Goal: Transaction & Acquisition: Purchase product/service

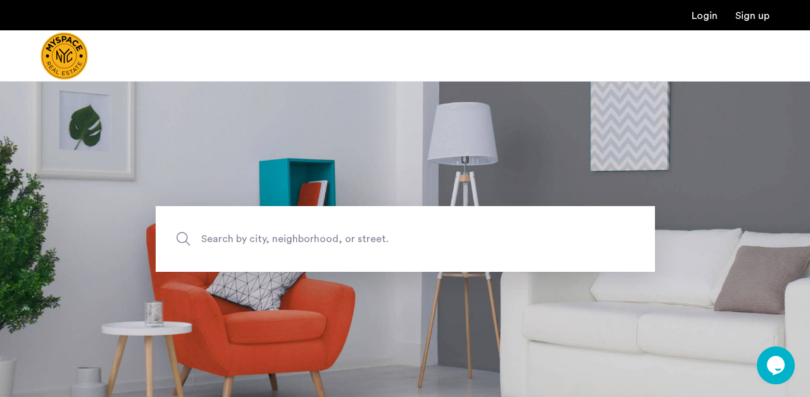
click at [340, 237] on span "Search by city, neighborhood, or street." at bounding box center [375, 239] width 349 height 17
click at [340, 237] on input "Search by city, neighborhood, or street." at bounding box center [405, 239] width 499 height 66
type input "**********"
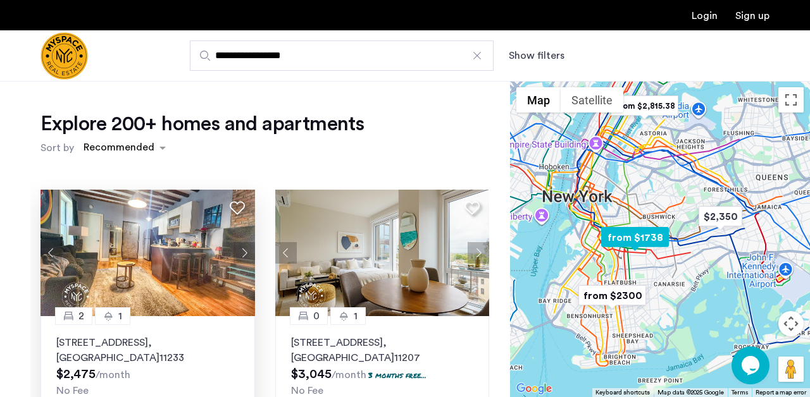
click at [246, 254] on button "Next apartment" at bounding box center [245, 253] width 22 height 22
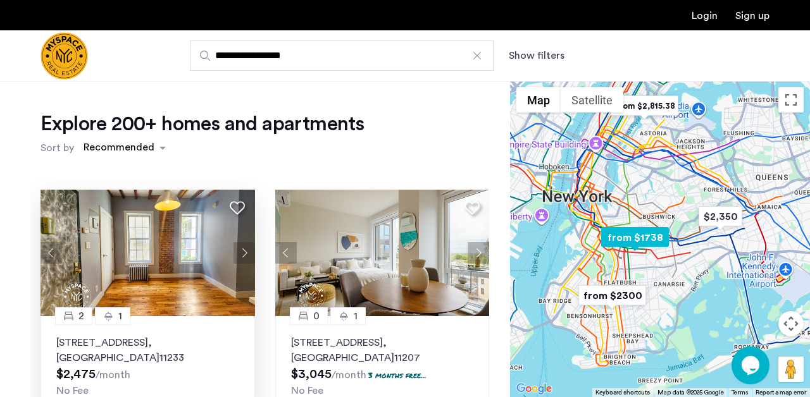
click at [246, 254] on button "Next apartment" at bounding box center [245, 253] width 22 height 22
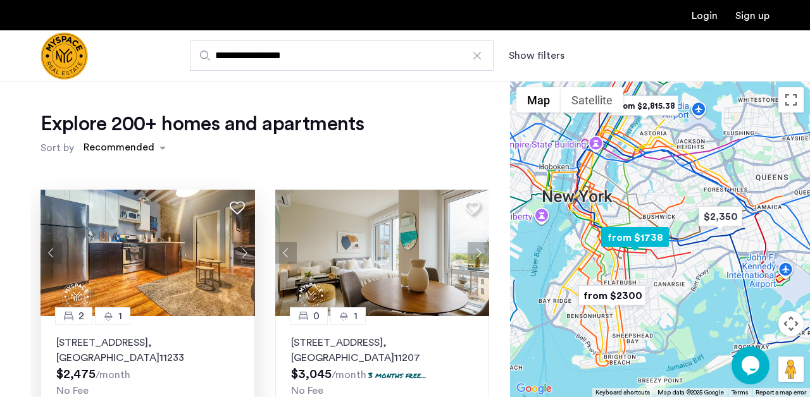
click at [246, 254] on button "Next apartment" at bounding box center [245, 253] width 22 height 22
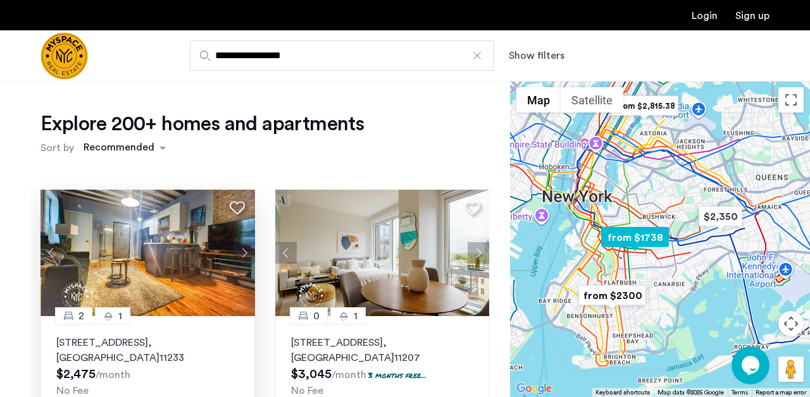
click at [246, 254] on button "Next apartment" at bounding box center [245, 253] width 22 height 22
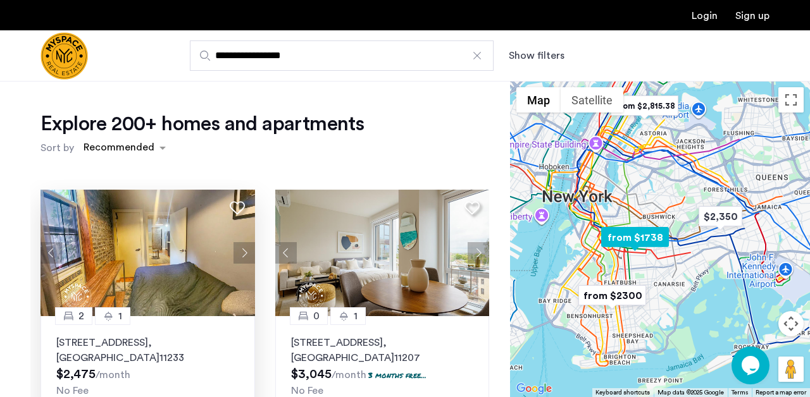
click at [246, 254] on button "Next apartment" at bounding box center [245, 253] width 22 height 22
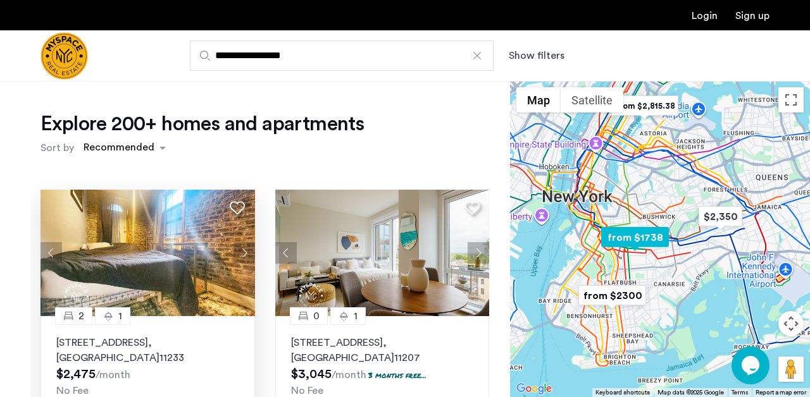
click at [246, 254] on button "Next apartment" at bounding box center [245, 253] width 22 height 22
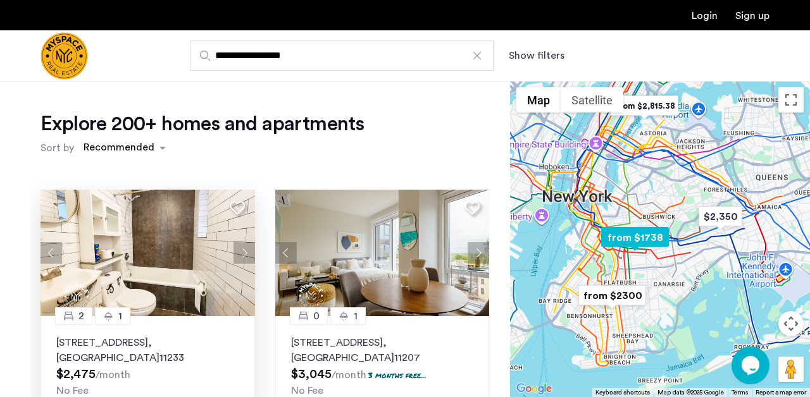
click at [246, 254] on button "Next apartment" at bounding box center [245, 253] width 22 height 22
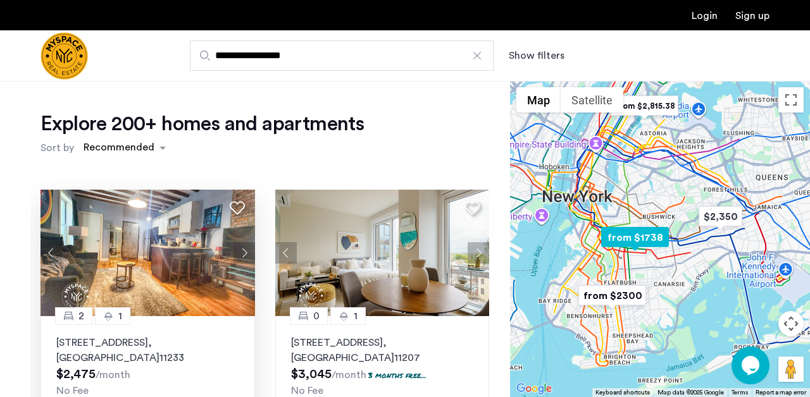
click at [246, 254] on button "Next apartment" at bounding box center [245, 253] width 22 height 22
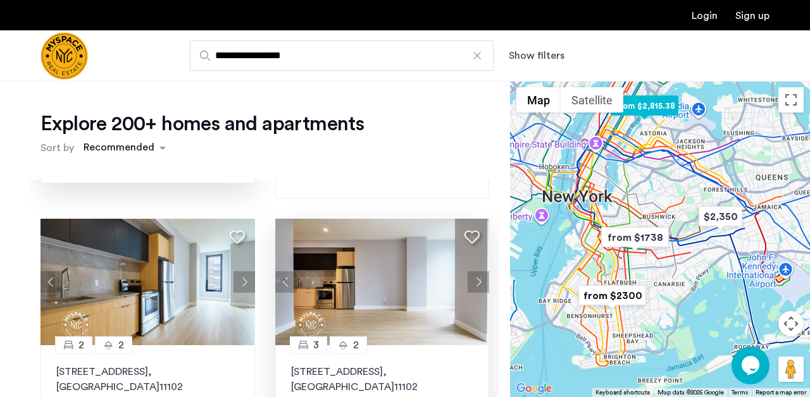
scroll to position [203, 0]
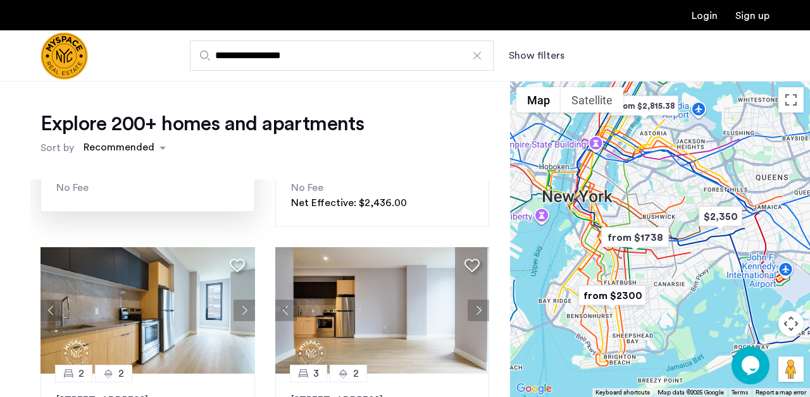
click at [537, 53] on button "Show filters" at bounding box center [537, 55] width 56 height 15
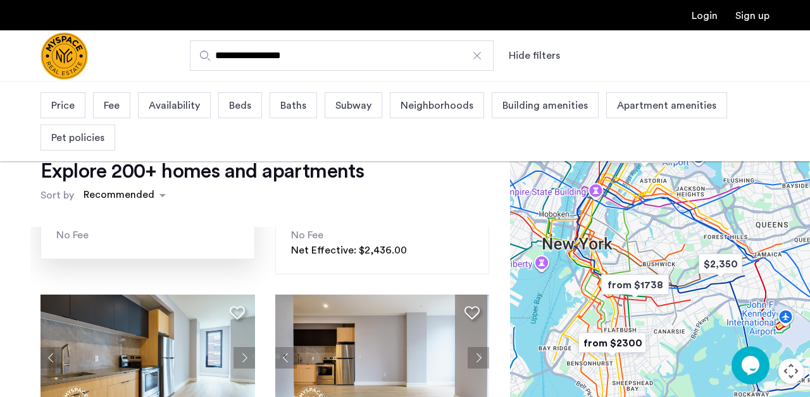
click at [78, 106] on div "Price" at bounding box center [63, 105] width 45 height 26
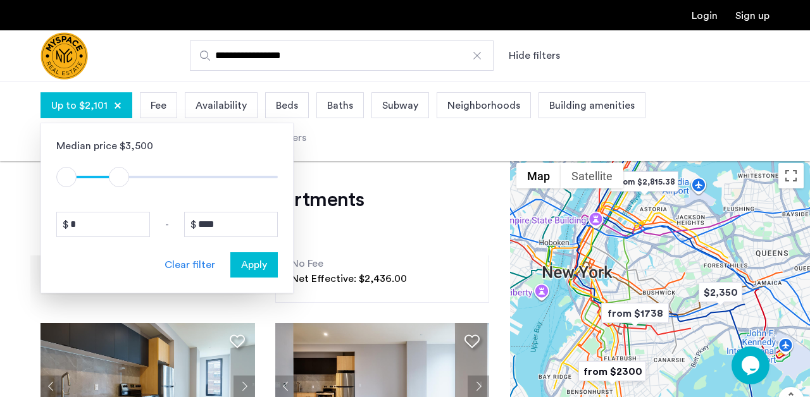
drag, startPoint x: 271, startPoint y: 179, endPoint x: 119, endPoint y: 181, distance: 152.5
click at [119, 181] on span "ngx-slider-max" at bounding box center [119, 177] width 20 height 20
type input "****"
click at [116, 181] on span "ngx-slider-max" at bounding box center [117, 177] width 20 height 20
click at [251, 270] on span "Apply" at bounding box center [254, 265] width 26 height 15
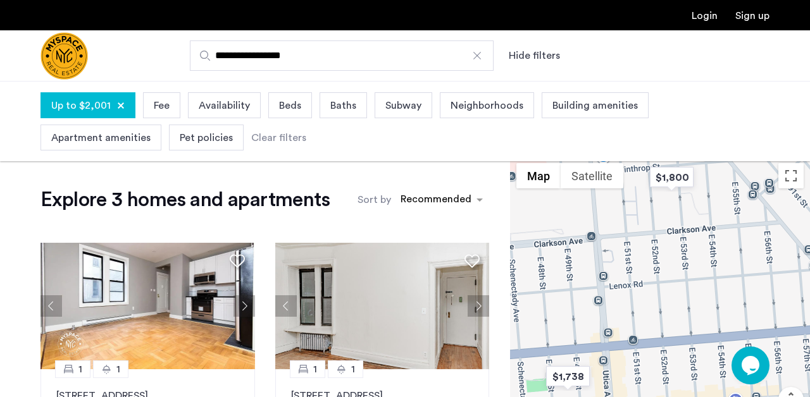
click at [219, 130] on div "Pet policies" at bounding box center [206, 138] width 75 height 26
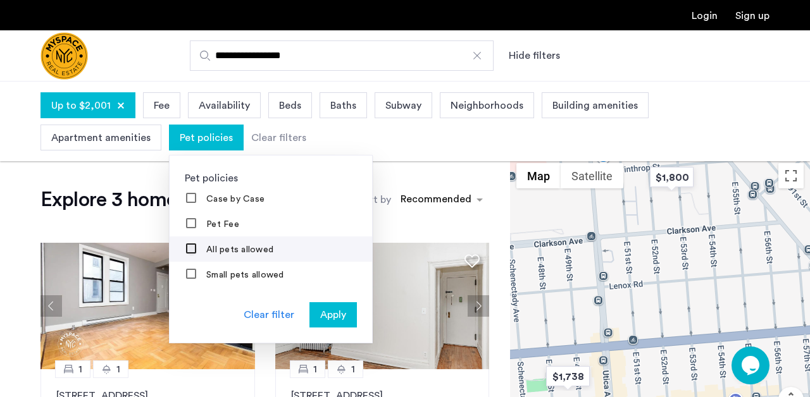
click at [187, 254] on div at bounding box center [192, 250] width 10 height 10
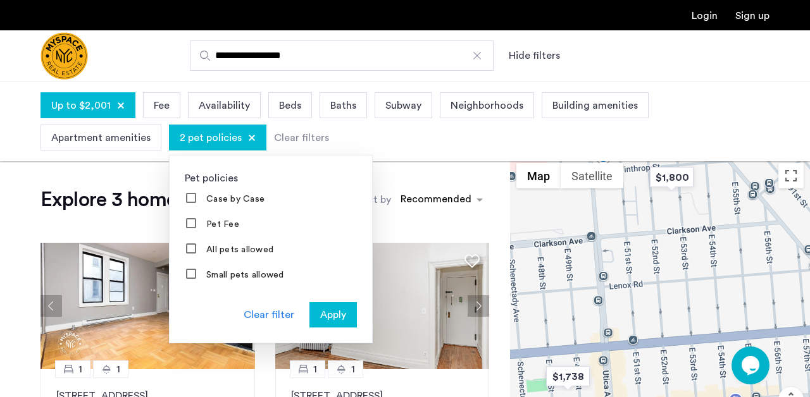
click at [335, 314] on span "Apply" at bounding box center [333, 315] width 26 height 15
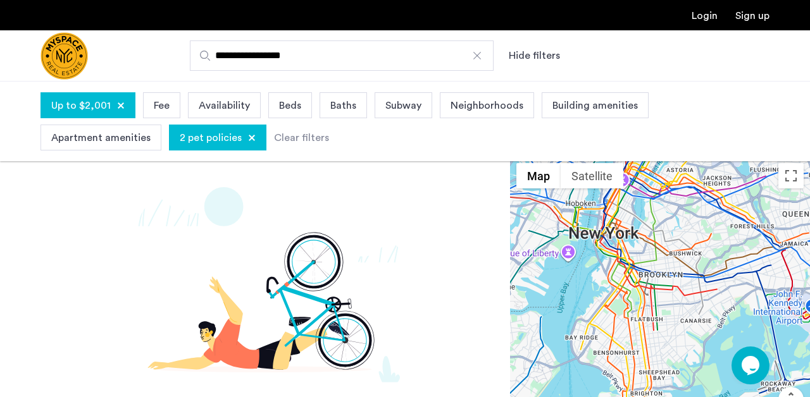
click at [211, 135] on span "2 pet policies" at bounding box center [211, 137] width 62 height 15
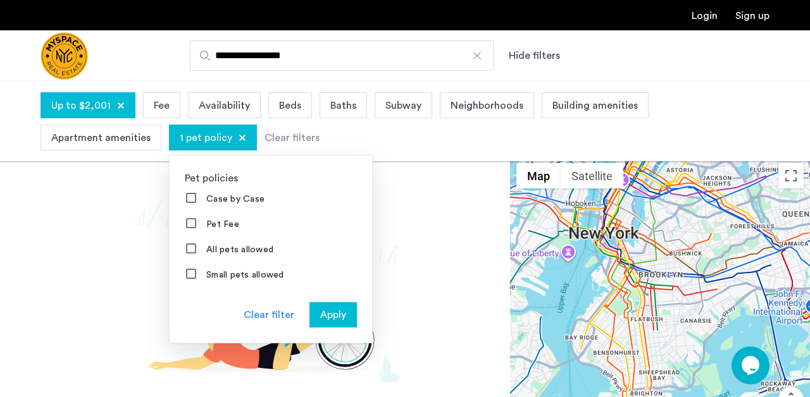
click at [336, 319] on span "Apply" at bounding box center [333, 315] width 26 height 15
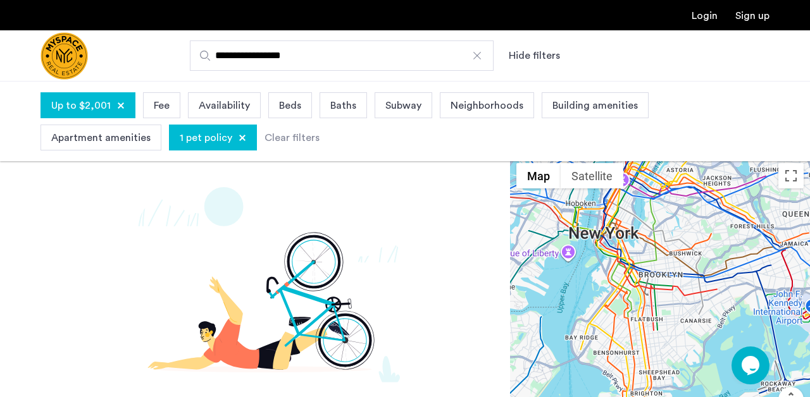
click at [244, 137] on div "1 pet policy" at bounding box center [213, 138] width 88 height 26
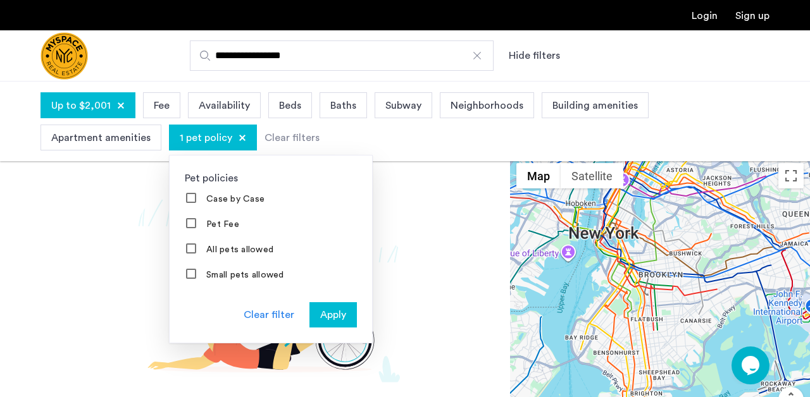
click at [333, 317] on span "Apply" at bounding box center [333, 315] width 26 height 15
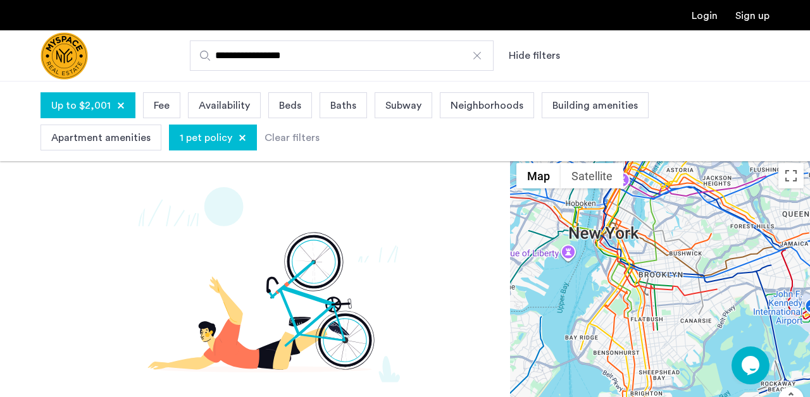
click at [240, 140] on div at bounding box center [243, 138] width 8 height 8
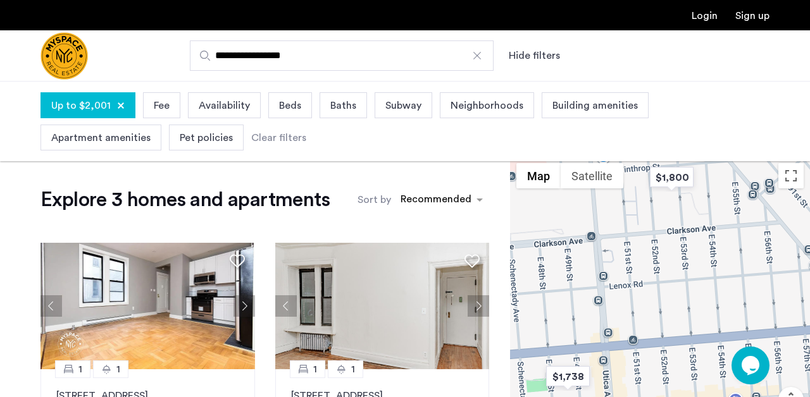
drag, startPoint x: 620, startPoint y: 285, endPoint x: 620, endPoint y: 300, distance: 15.2
click at [620, 299] on div at bounding box center [660, 315] width 300 height 316
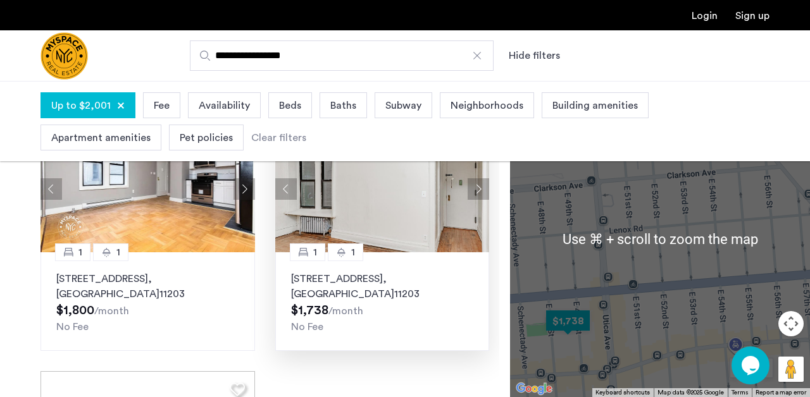
scroll to position [89, 0]
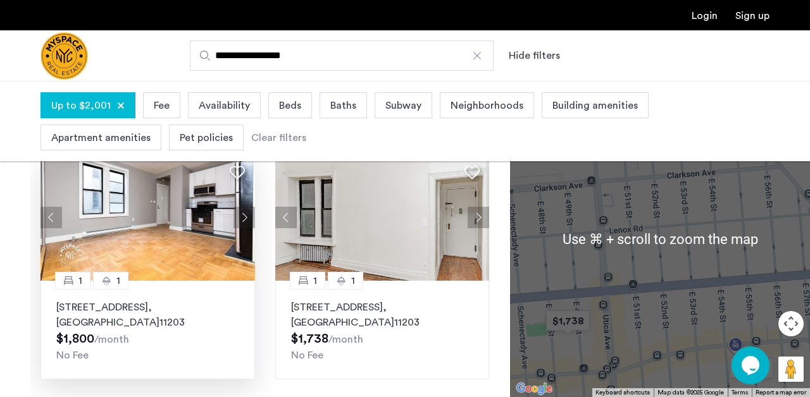
click at [245, 218] on button "Next apartment" at bounding box center [245, 218] width 22 height 22
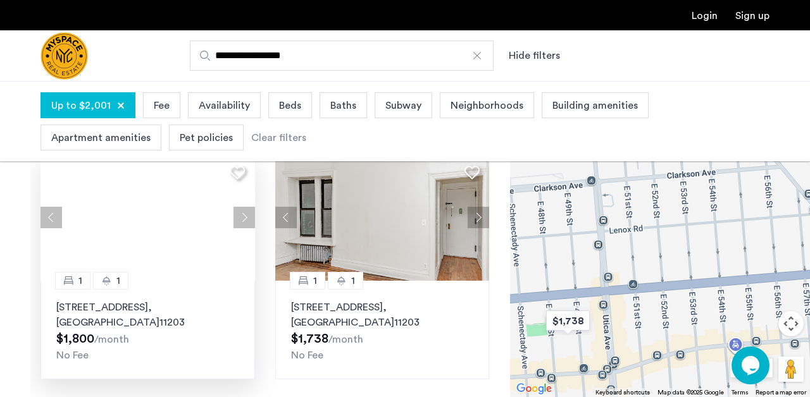
click at [245, 218] on button "Next apartment" at bounding box center [245, 218] width 22 height 22
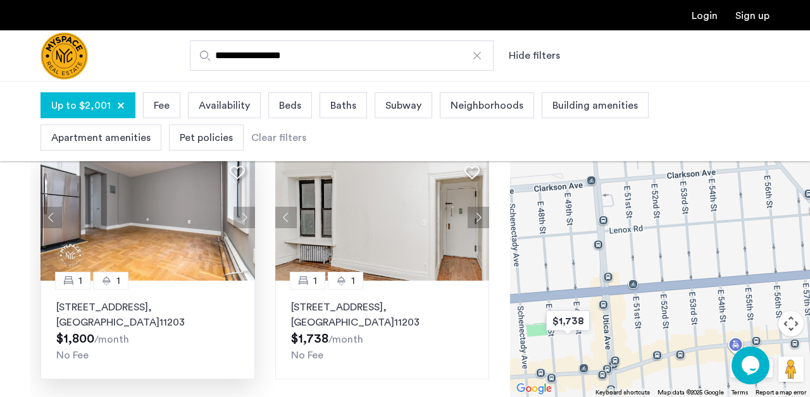
click at [245, 218] on button "Next apartment" at bounding box center [245, 218] width 22 height 22
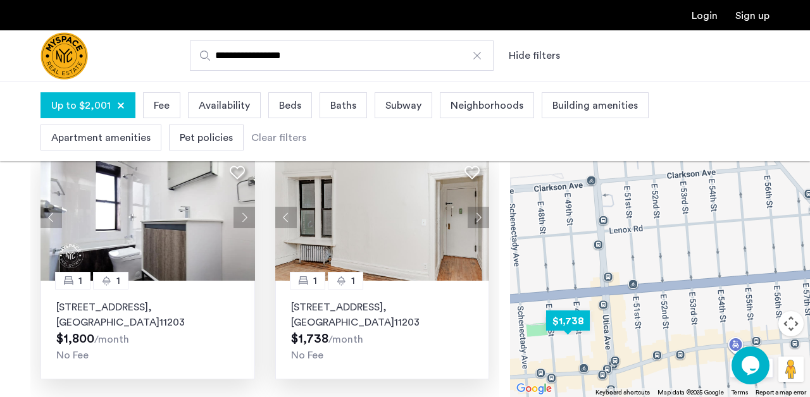
click at [480, 220] on button "Next apartment" at bounding box center [479, 218] width 22 height 22
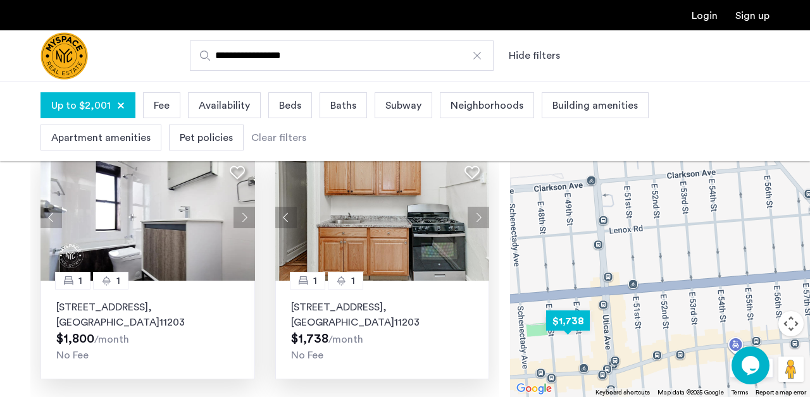
click at [480, 220] on button "Next apartment" at bounding box center [479, 218] width 22 height 22
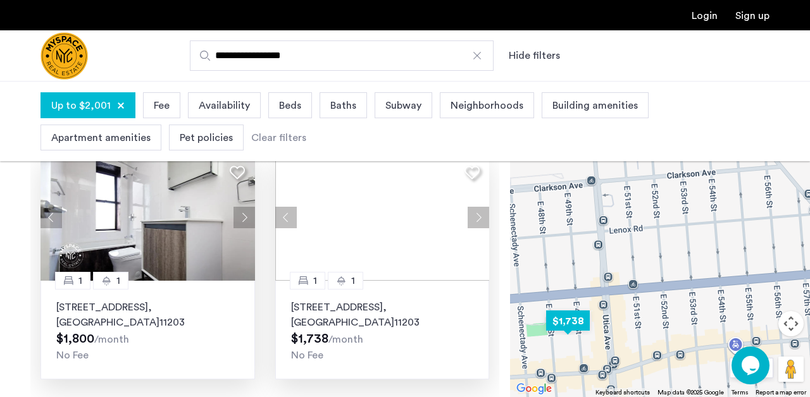
click at [480, 220] on button "Next apartment" at bounding box center [479, 218] width 22 height 22
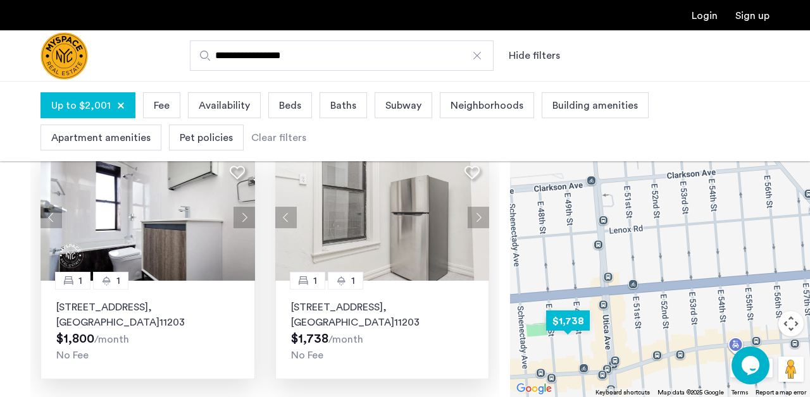
click at [480, 220] on button "Next apartment" at bounding box center [479, 218] width 22 height 22
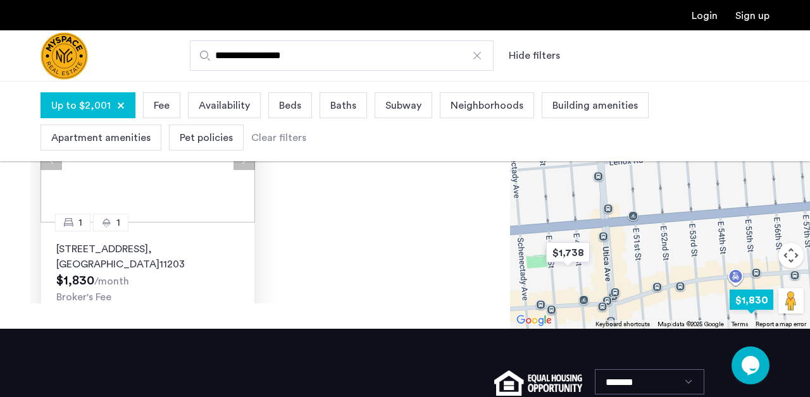
scroll to position [24, 0]
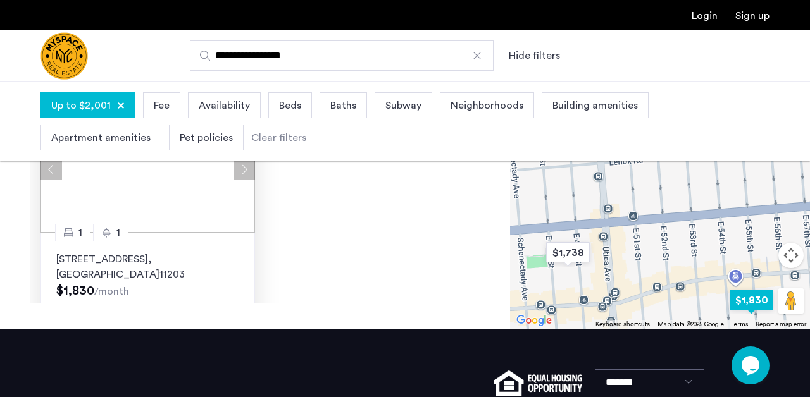
click at [247, 171] on button "Next apartment" at bounding box center [245, 170] width 22 height 22
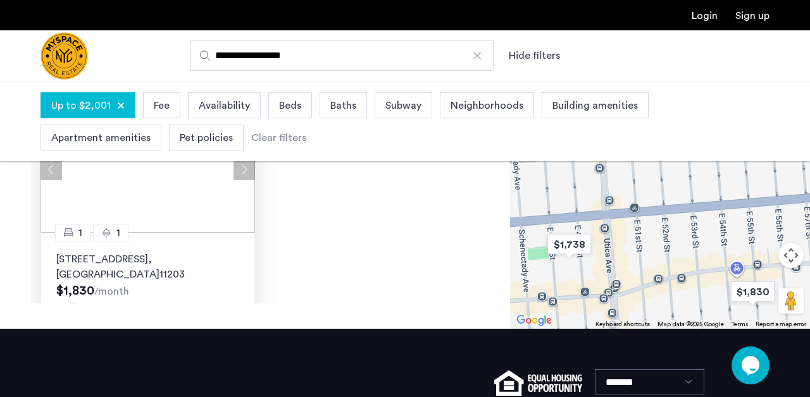
drag, startPoint x: 674, startPoint y: 261, endPoint x: 694, endPoint y: 218, distance: 47.3
click at [693, 218] on div at bounding box center [660, 171] width 300 height 316
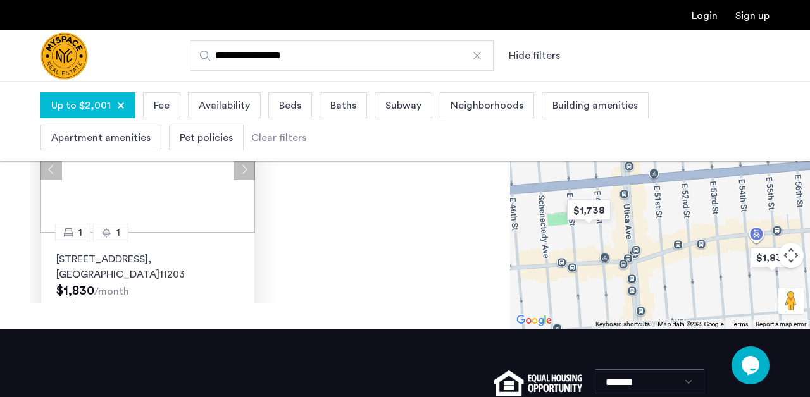
scroll to position [0, 0]
